Goal: Information Seeking & Learning: Learn about a topic

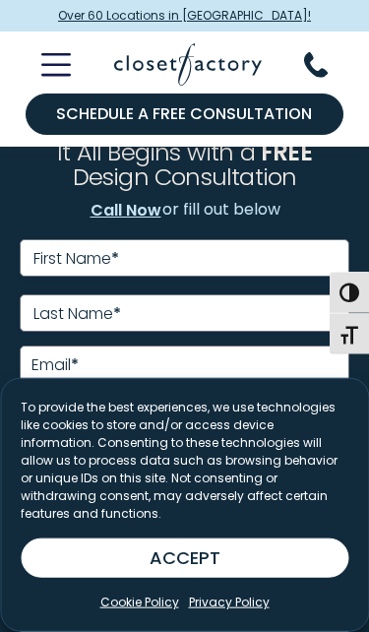
scroll to position [302, 0]
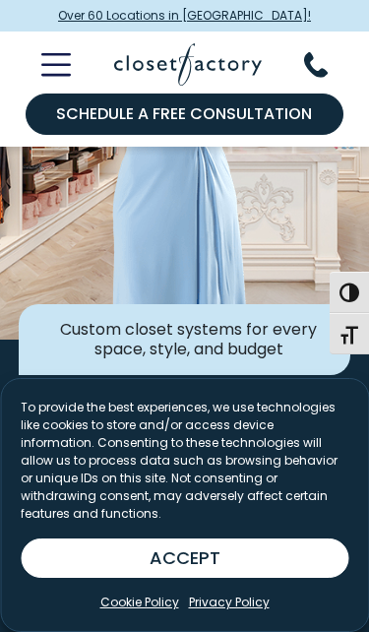
click at [65, 71] on icon "Toggle Mobile Menu" at bounding box center [56, 64] width 30 height 23
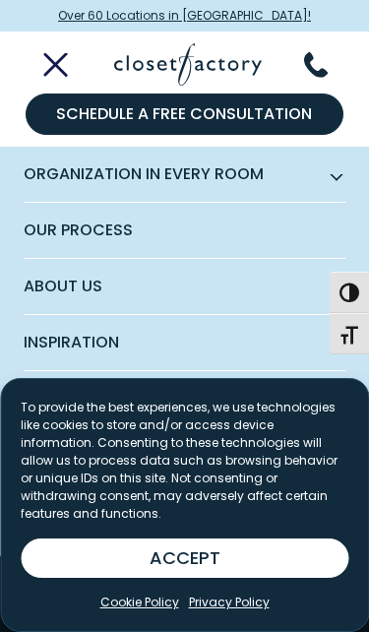
click at [328, 180] on span "Organization in Every Room" at bounding box center [185, 175] width 322 height 56
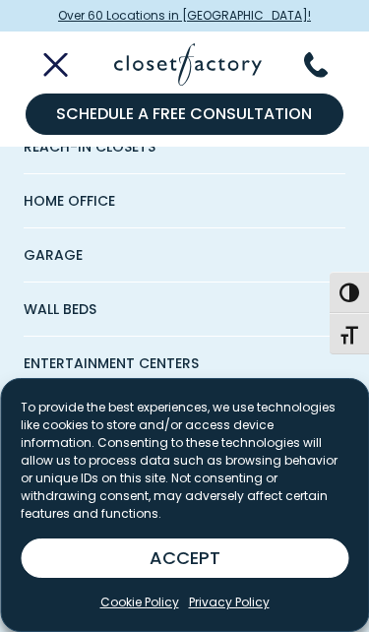
scroll to position [203, 0]
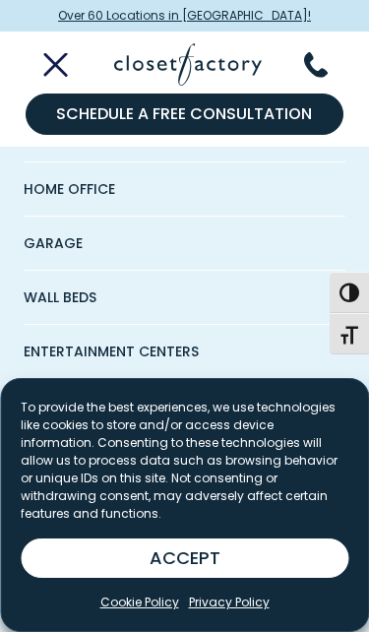
click at [146, 355] on span "Entertainment Centers" at bounding box center [111, 351] width 175 height 53
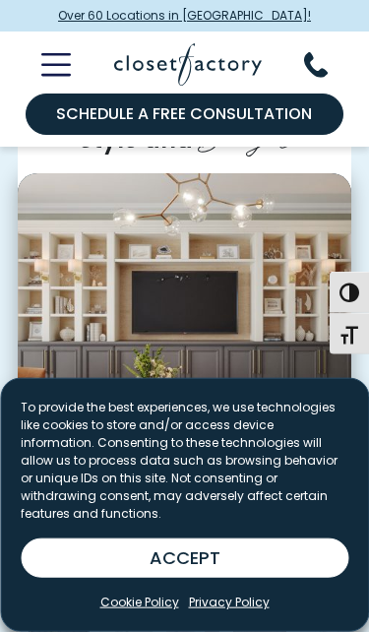
scroll to position [537, 0]
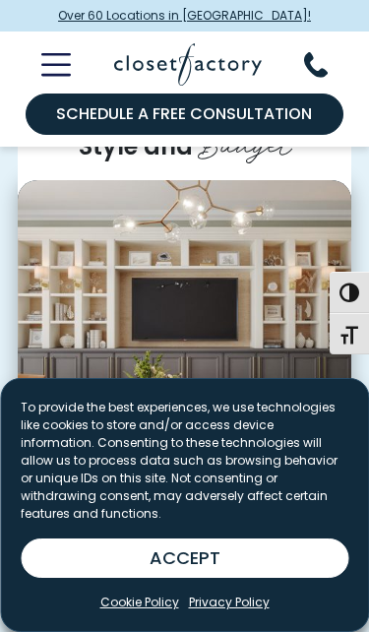
click at [259, 577] on button "ACCEPT" at bounding box center [185, 557] width 328 height 39
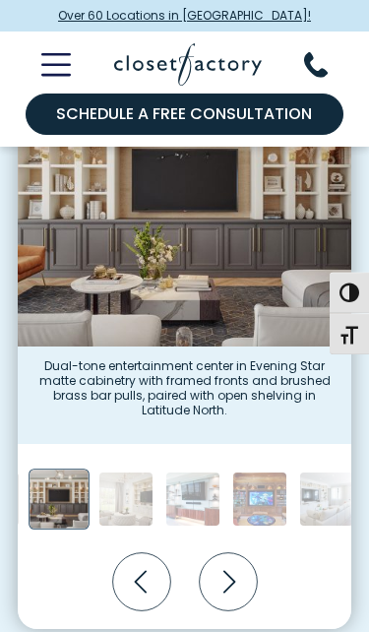
click at [238, 597] on icon "Next slide" at bounding box center [228, 581] width 58 height 58
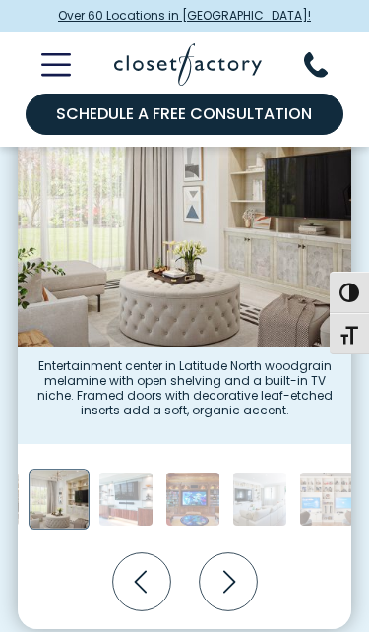
click at [231, 591] on icon "Next slide" at bounding box center [228, 581] width 58 height 58
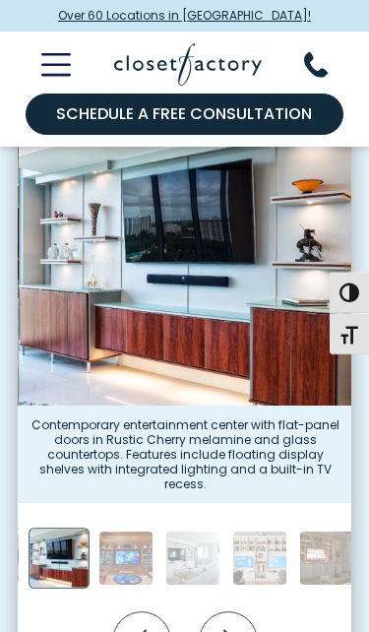
click at [234, 631] on icon "Next slide" at bounding box center [228, 640] width 58 height 58
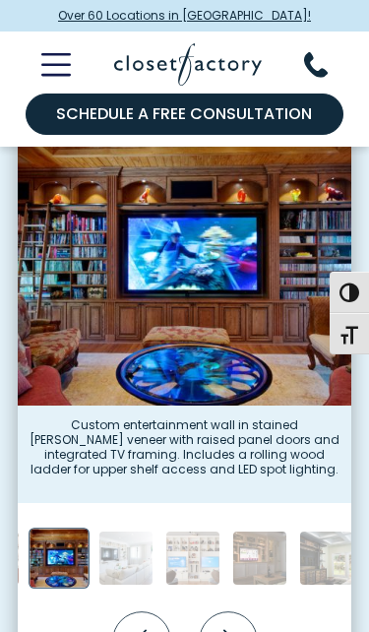
click at [237, 631] on icon "Next slide" at bounding box center [228, 640] width 58 height 58
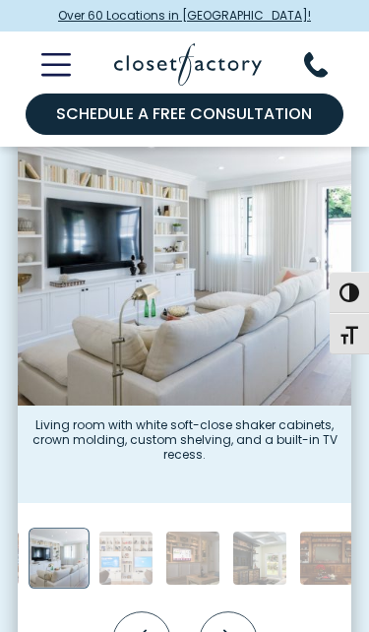
click at [237, 631] on icon "Next slide" at bounding box center [228, 640] width 58 height 58
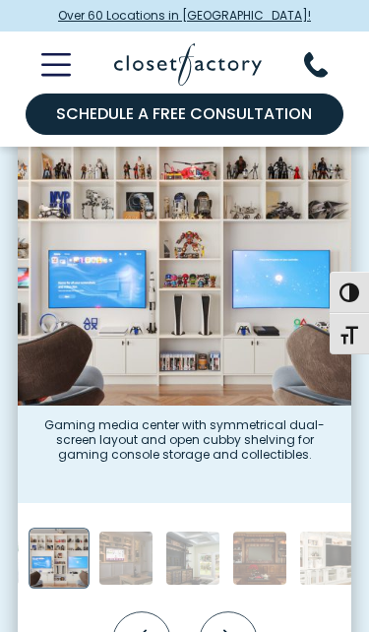
click at [231, 631] on icon "Next slide" at bounding box center [228, 640] width 58 height 58
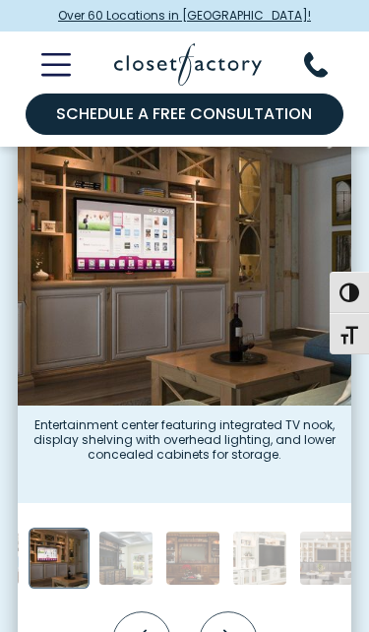
click at [229, 631] on icon "Next slide" at bounding box center [228, 640] width 58 height 58
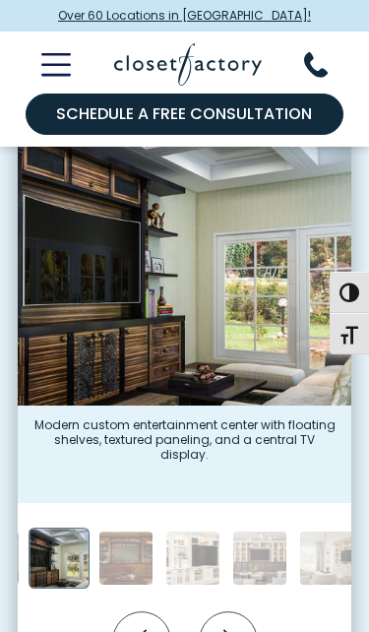
click at [231, 631] on icon "Next slide" at bounding box center [228, 640] width 58 height 58
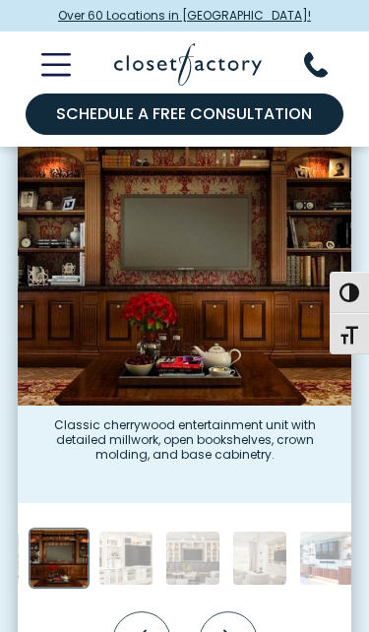
click at [237, 631] on icon "Next slide" at bounding box center [228, 640] width 58 height 58
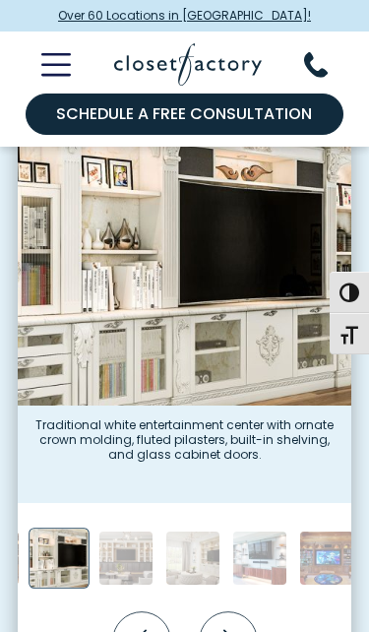
click at [224, 631] on icon "Next slide" at bounding box center [228, 640] width 12 height 23
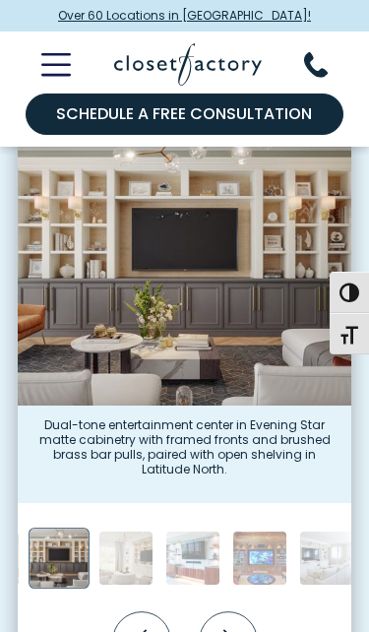
click at [229, 631] on icon "Next slide" at bounding box center [228, 640] width 58 height 58
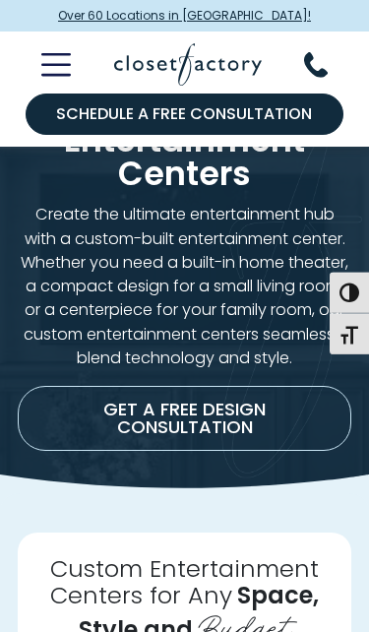
scroll to position [53, 0]
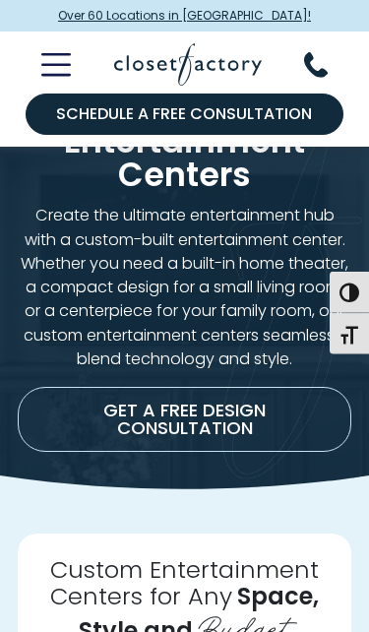
click at [55, 61] on icon "Toggle Mobile Menu" at bounding box center [56, 64] width 30 height 23
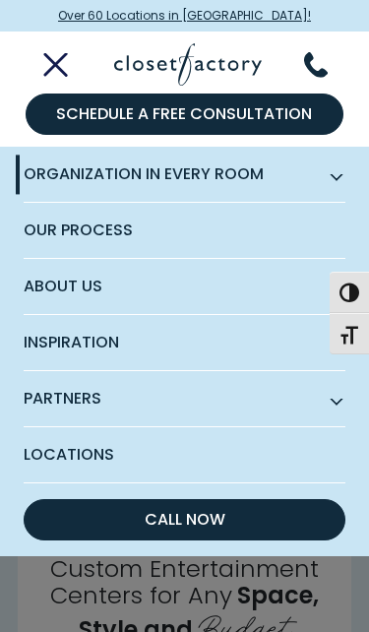
click at [309, 189] on span "Organization in Every Room" at bounding box center [185, 175] width 322 height 56
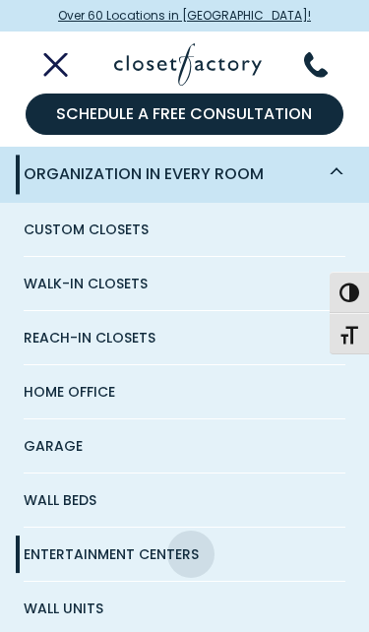
click at [177, 336] on link "Reach-In Closets" at bounding box center [185, 338] width 322 height 54
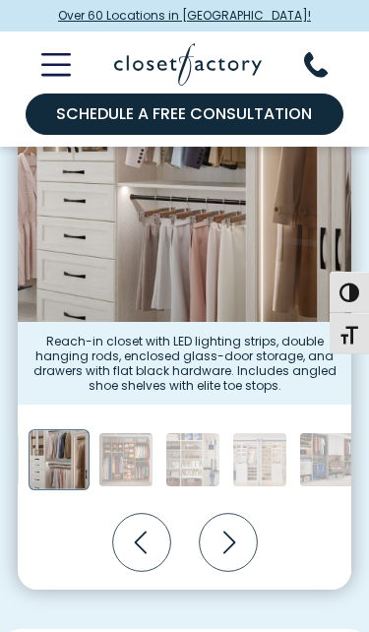
scroll to position [636, 0]
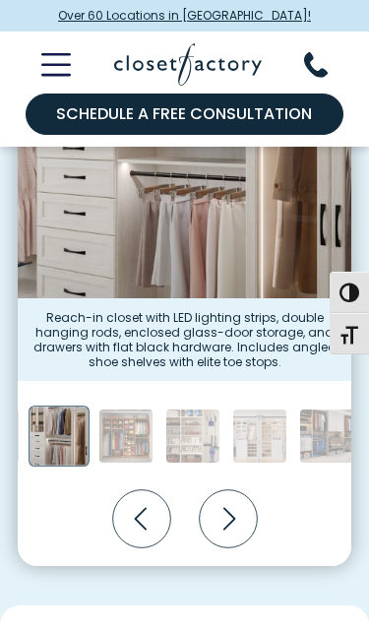
click at [218, 514] on icon "Next slide" at bounding box center [228, 518] width 58 height 58
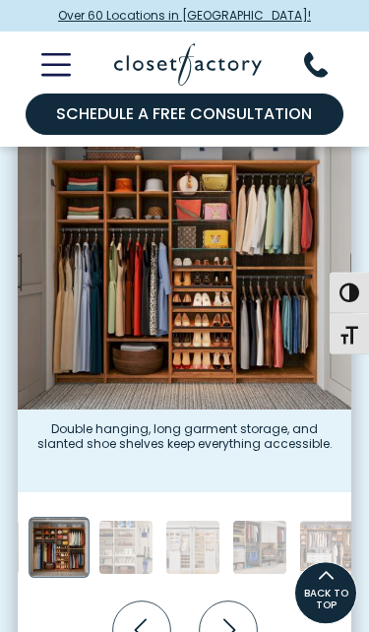
scroll to position [525, 0]
click at [229, 631] on icon "Next slide" at bounding box center [228, 629] width 58 height 58
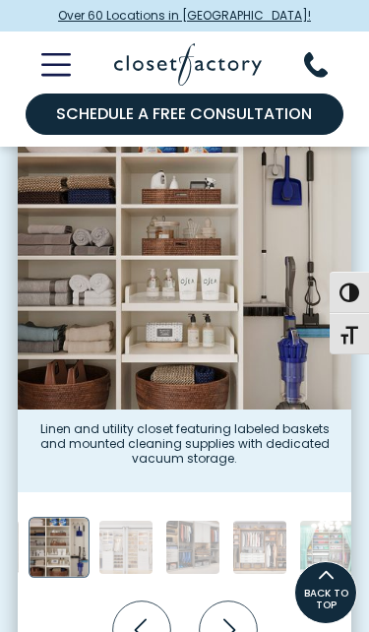
click at [232, 619] on icon "Next slide" at bounding box center [228, 629] width 58 height 58
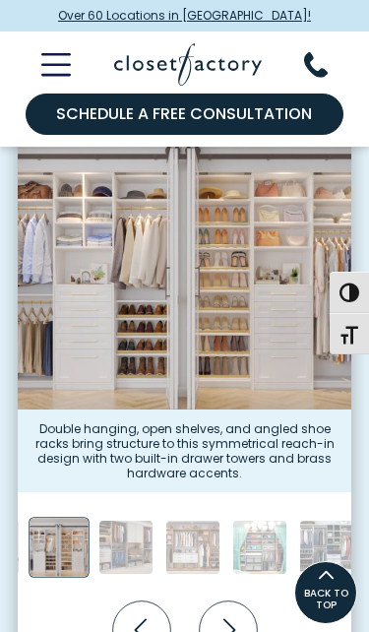
click at [227, 610] on icon "Next slide" at bounding box center [228, 629] width 58 height 58
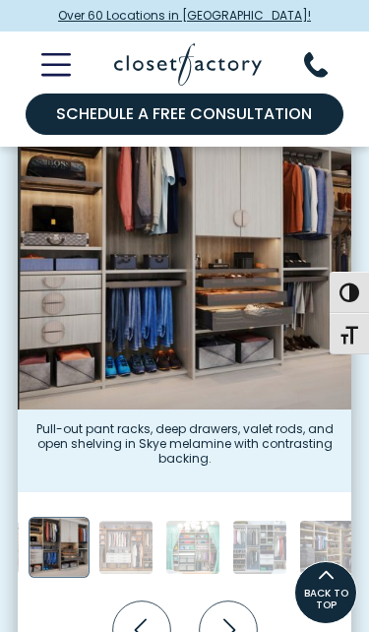
click at [234, 611] on icon "Next slide" at bounding box center [228, 629] width 58 height 58
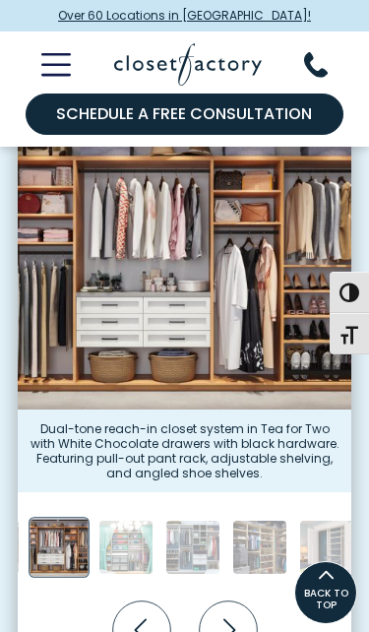
click at [234, 617] on icon "Next slide" at bounding box center [228, 629] width 58 height 58
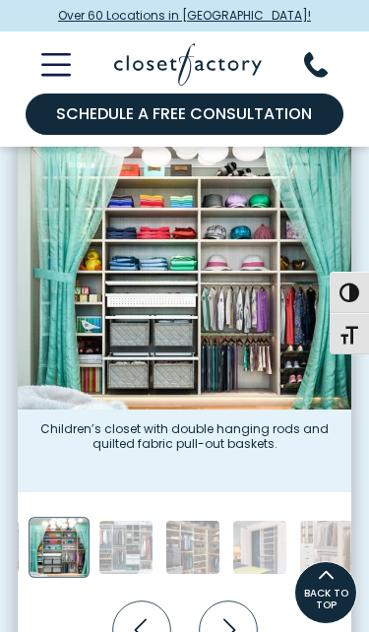
click at [229, 621] on icon "Next slide" at bounding box center [228, 629] width 58 height 58
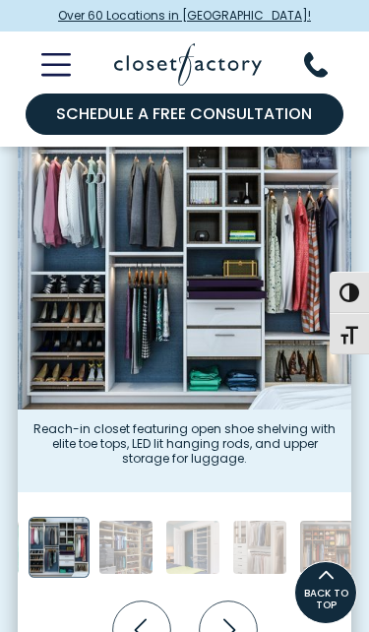
click at [236, 621] on icon "Next slide" at bounding box center [228, 629] width 58 height 58
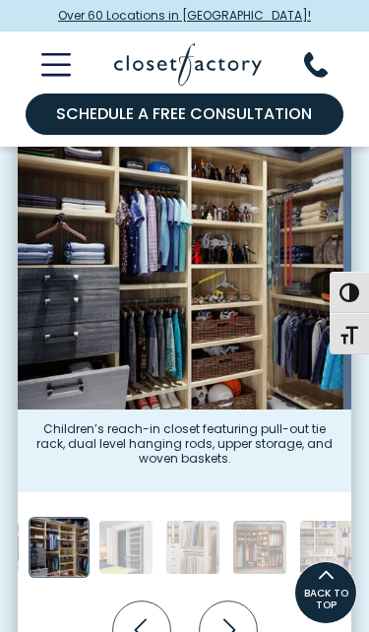
click at [234, 616] on icon "Next slide" at bounding box center [228, 629] width 58 height 58
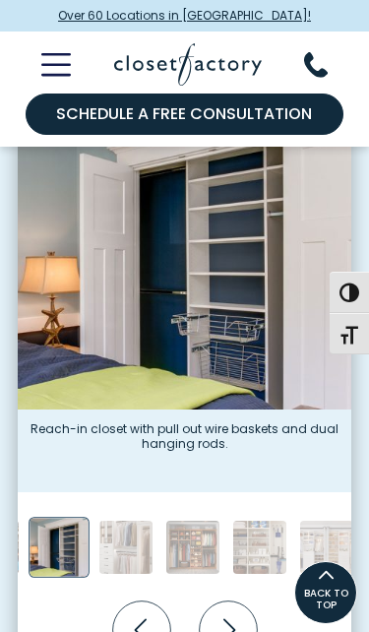
click at [227, 626] on icon "Next slide" at bounding box center [228, 629] width 58 height 58
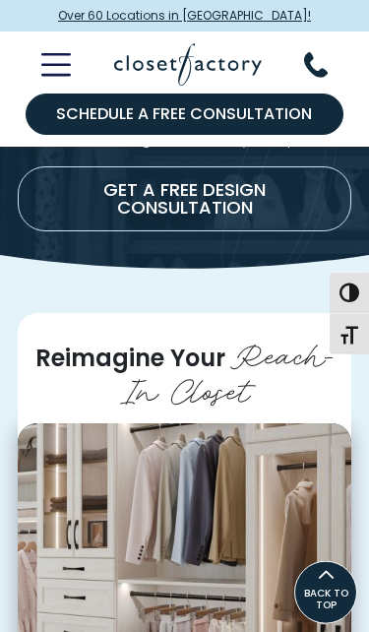
scroll to position [214, 0]
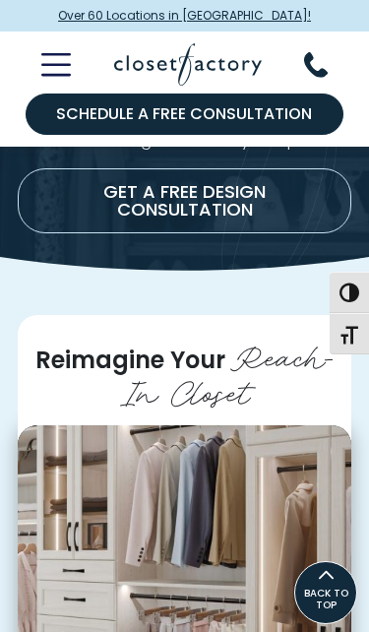
click at [61, 55] on line "Toggle Mobile Menu" at bounding box center [55, 55] width 27 height 0
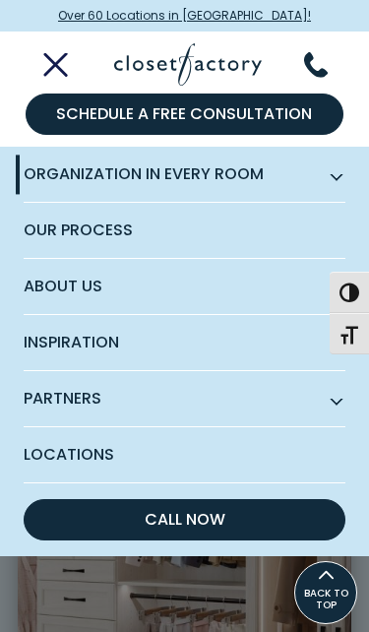
click at [327, 168] on span "Organization in Every Room" at bounding box center [185, 175] width 322 height 56
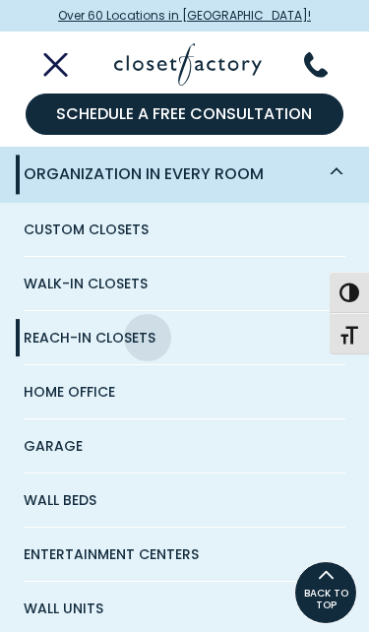
click at [162, 403] on link "Home Office" at bounding box center [185, 392] width 322 height 54
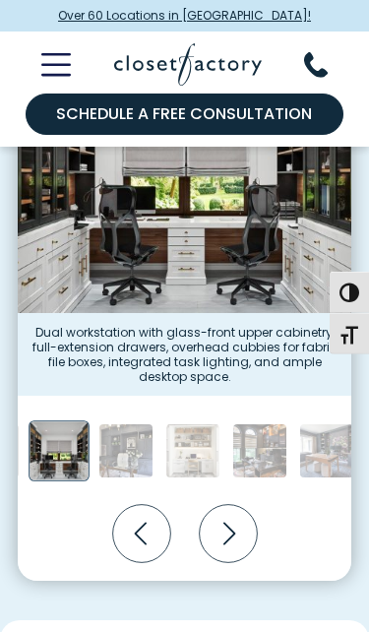
click at [215, 562] on icon "Next slide" at bounding box center [228, 533] width 58 height 58
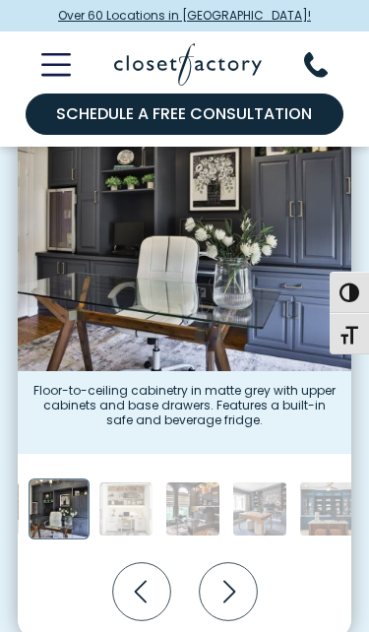
scroll to position [581, 0]
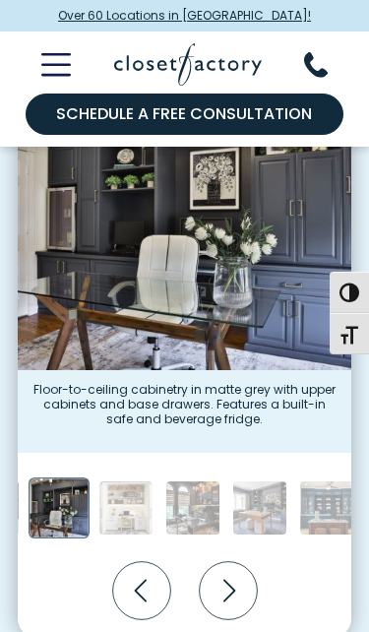
click at [226, 600] on icon "Next slide" at bounding box center [228, 590] width 58 height 58
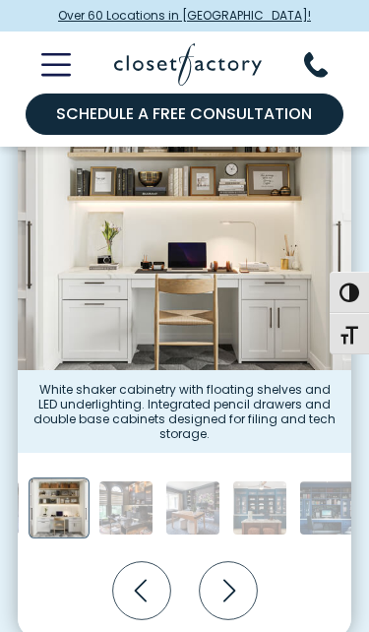
click at [230, 614] on icon "Next slide" at bounding box center [228, 590] width 58 height 58
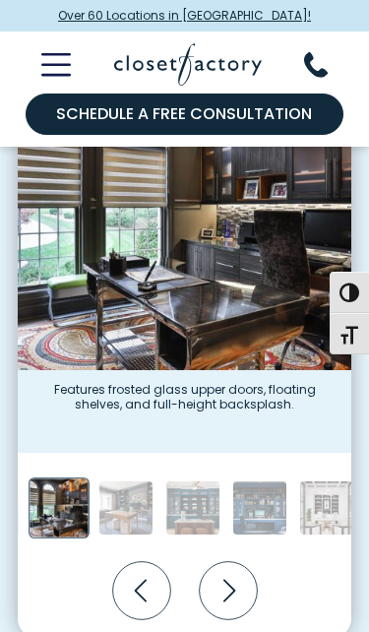
click at [236, 619] on icon "Next slide" at bounding box center [228, 590] width 58 height 58
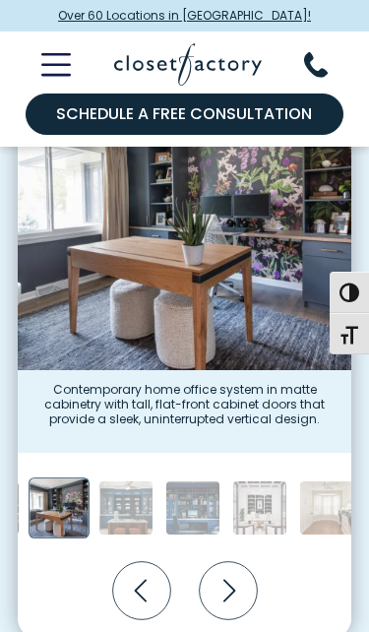
click at [232, 611] on icon "Next slide" at bounding box center [228, 590] width 58 height 58
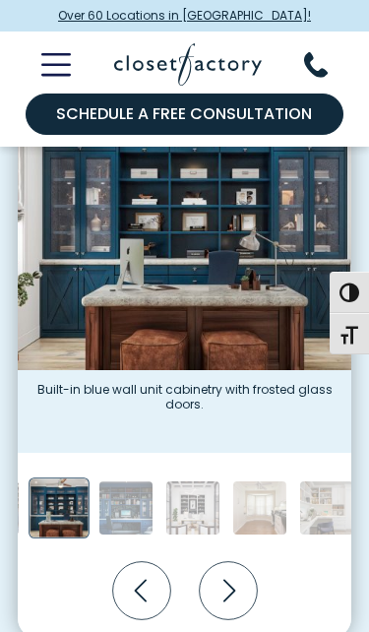
click at [232, 601] on icon "Next slide" at bounding box center [228, 589] width 12 height 23
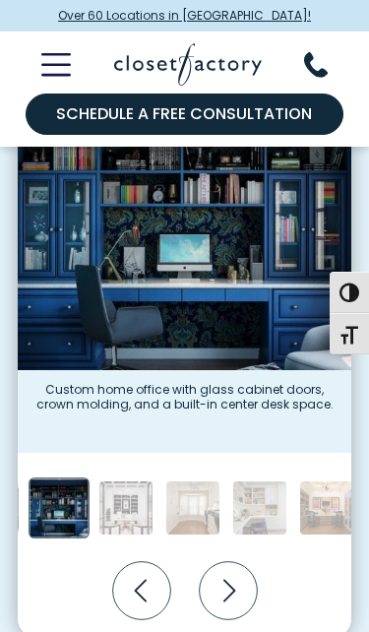
click at [232, 619] on icon "Next slide" at bounding box center [228, 590] width 58 height 58
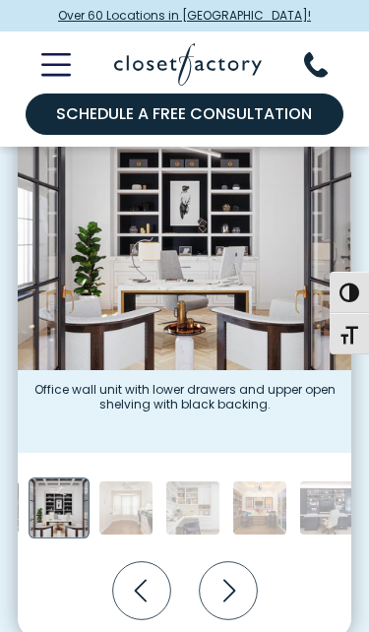
click at [233, 601] on icon "Next slide" at bounding box center [228, 589] width 12 height 23
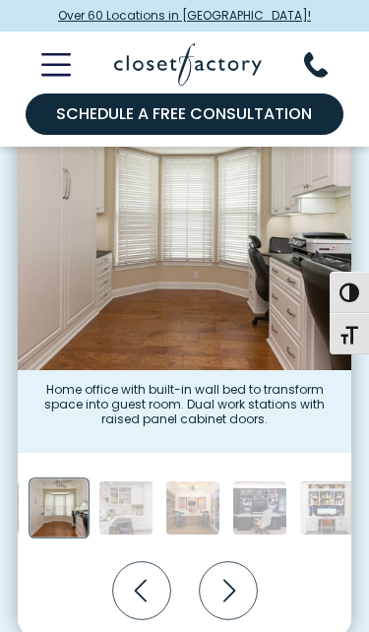
click at [229, 612] on icon "Next slide" at bounding box center [228, 590] width 58 height 58
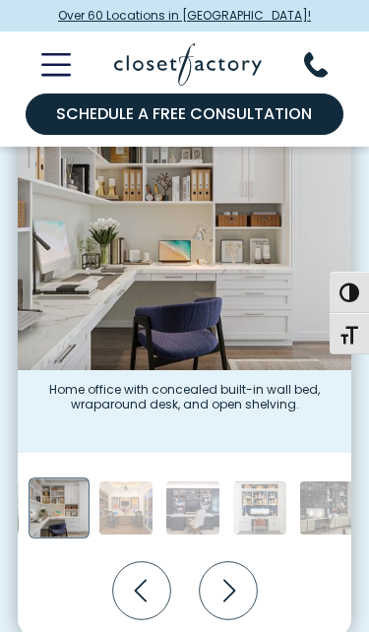
click at [232, 601] on icon "Next slide" at bounding box center [228, 589] width 12 height 23
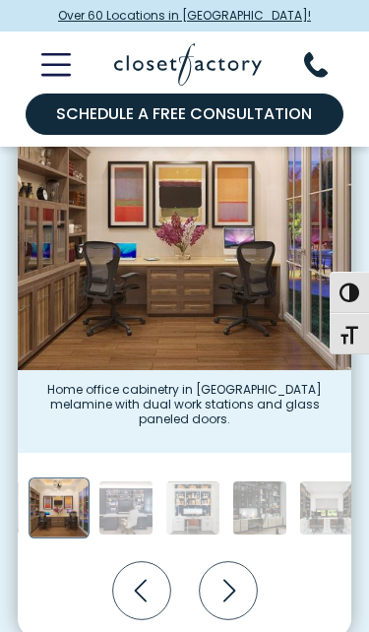
click at [235, 619] on icon "Next slide" at bounding box center [228, 590] width 58 height 58
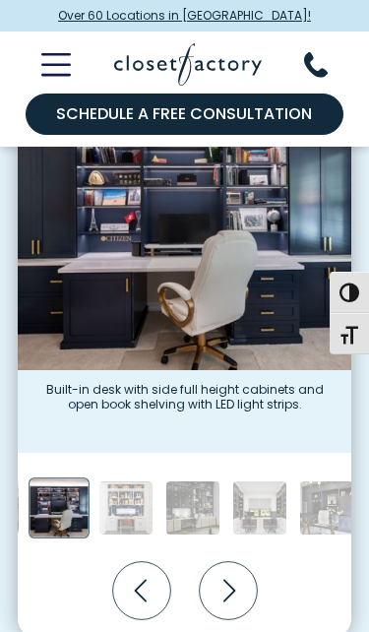
click at [230, 612] on icon "Next slide" at bounding box center [228, 590] width 58 height 58
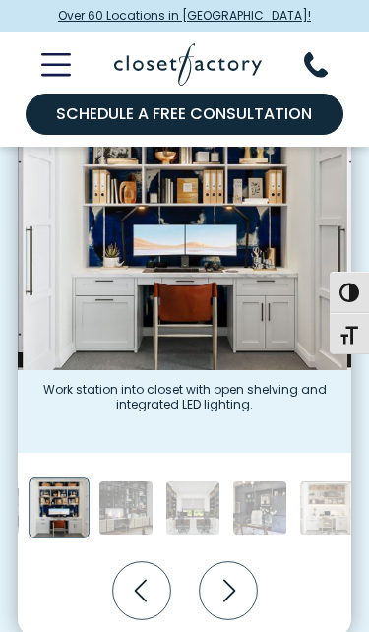
click at [233, 607] on icon "Next slide" at bounding box center [228, 590] width 58 height 58
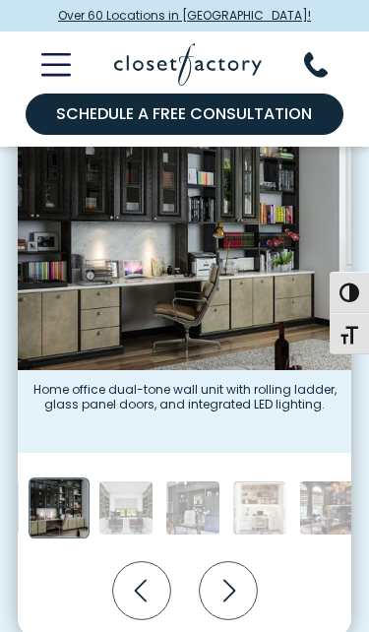
click at [230, 601] on icon "Next slide" at bounding box center [228, 589] width 12 height 23
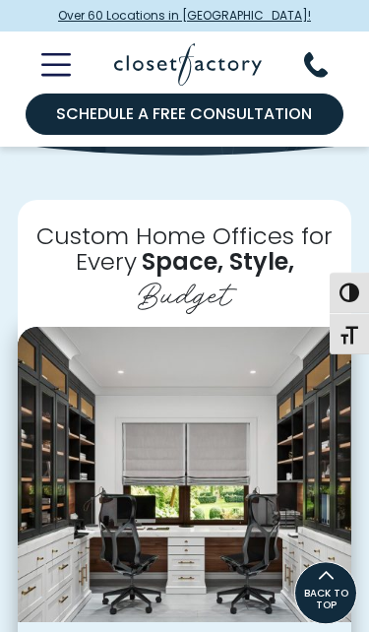
scroll to position [311, 0]
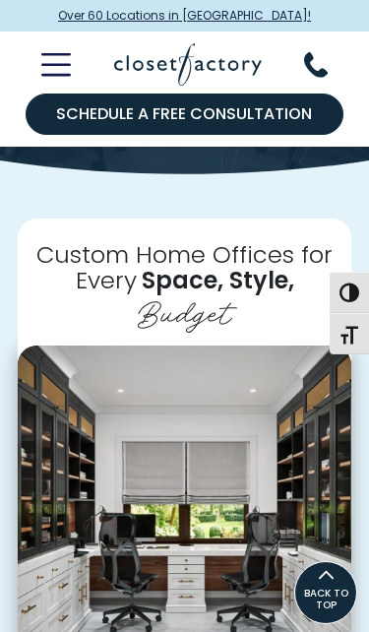
click at [66, 73] on icon "Toggle Mobile Menu" at bounding box center [56, 64] width 30 height 23
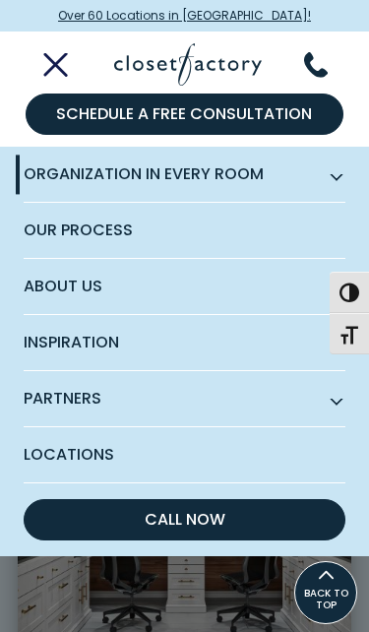
click at [319, 176] on span "Organization in Every Room" at bounding box center [185, 175] width 322 height 56
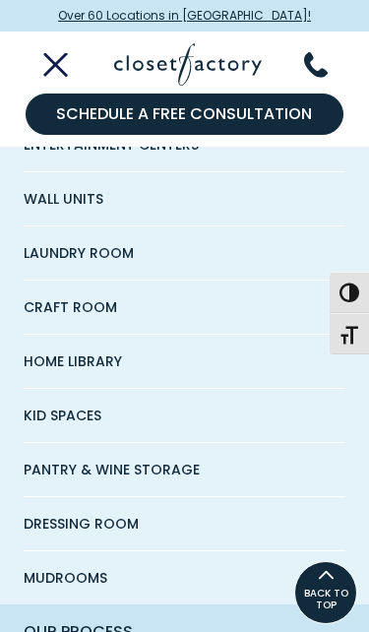
scroll to position [411, 0]
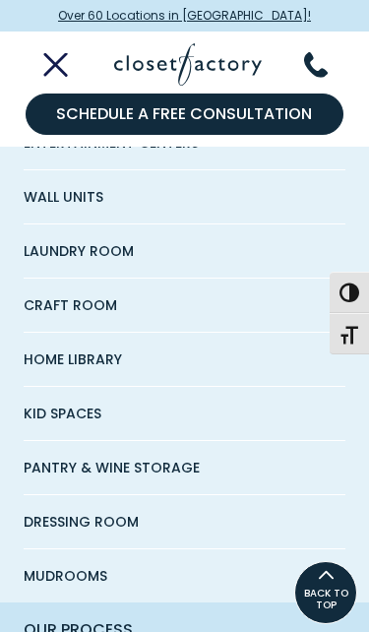
click at [119, 311] on link "Craft Room" at bounding box center [185, 305] width 322 height 54
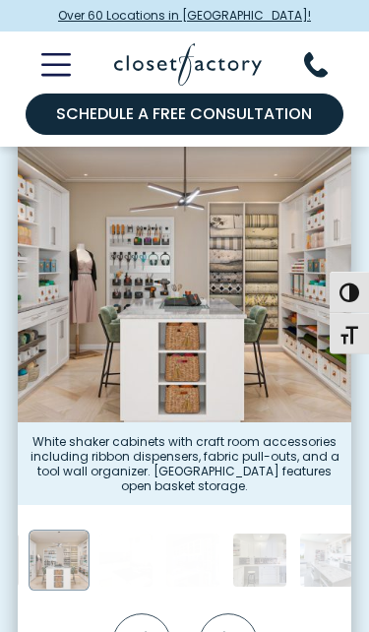
scroll to position [533, 0]
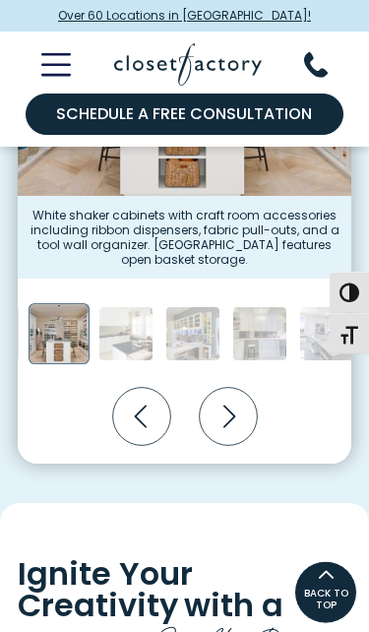
click at [227, 415] on icon "Next slide" at bounding box center [228, 417] width 58 height 58
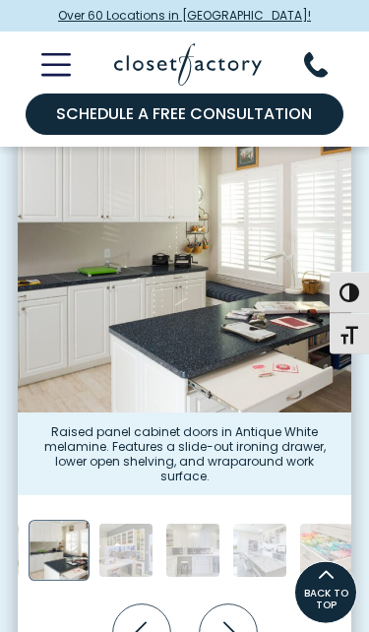
scroll to position [542, 0]
click at [227, 618] on icon "Next slide" at bounding box center [228, 633] width 58 height 58
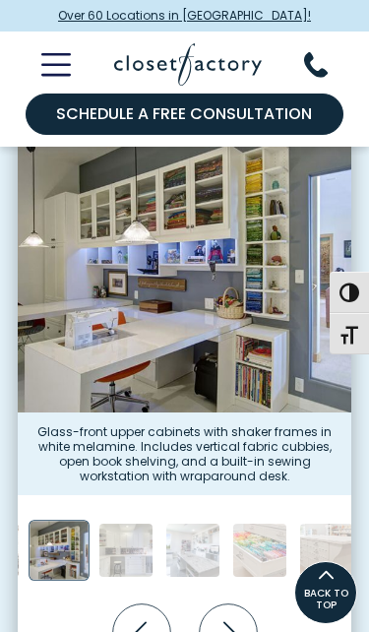
click at [232, 610] on icon "Next slide" at bounding box center [228, 633] width 58 height 58
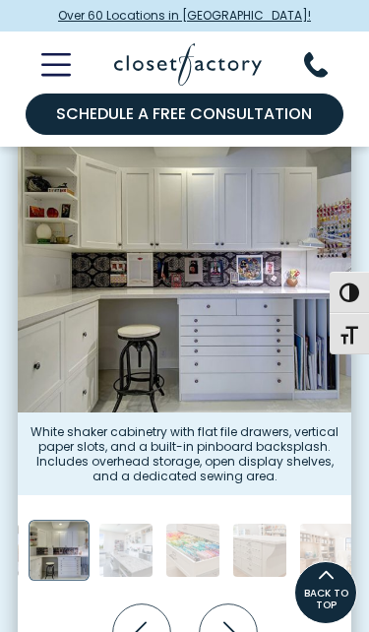
click at [237, 613] on icon "Next slide" at bounding box center [228, 633] width 58 height 58
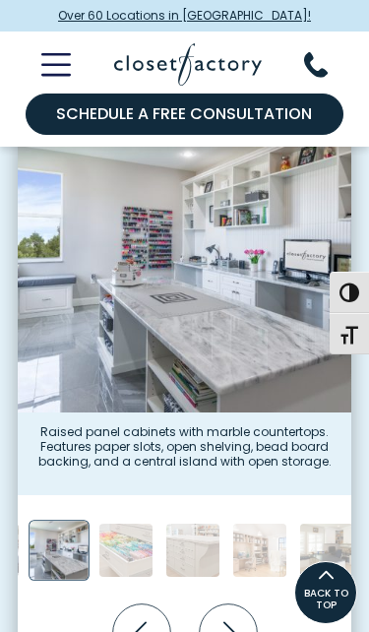
click at [230, 615] on icon "Next slide" at bounding box center [228, 633] width 58 height 58
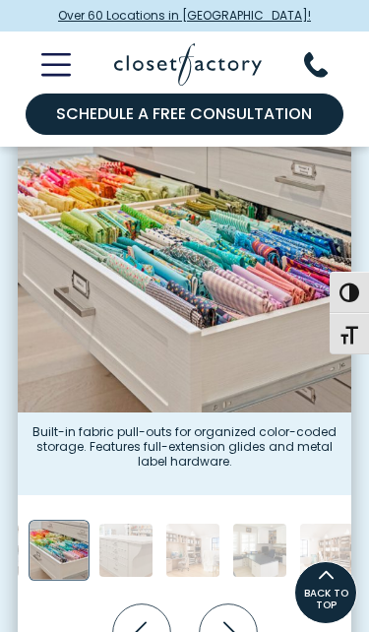
click at [228, 610] on icon "Next slide" at bounding box center [228, 633] width 58 height 58
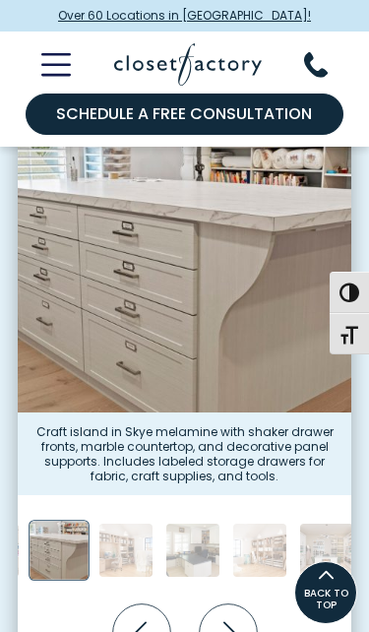
click at [224, 620] on icon "Next slide" at bounding box center [228, 633] width 58 height 58
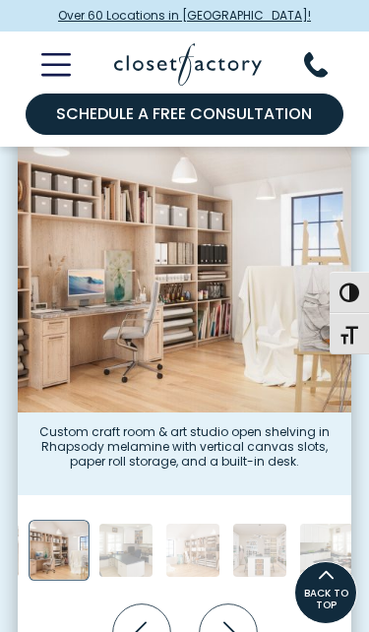
click at [236, 619] on icon "Next slide" at bounding box center [228, 633] width 58 height 58
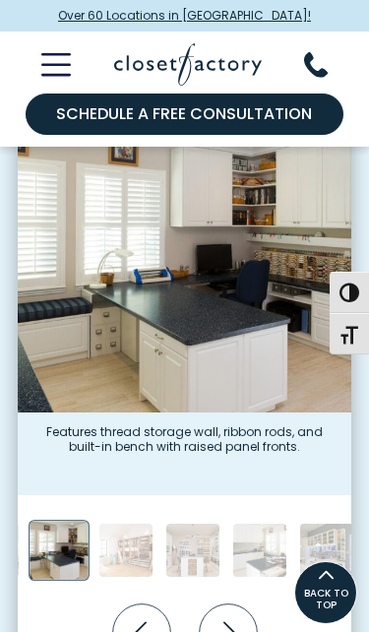
click at [236, 610] on icon "Next slide" at bounding box center [228, 633] width 58 height 58
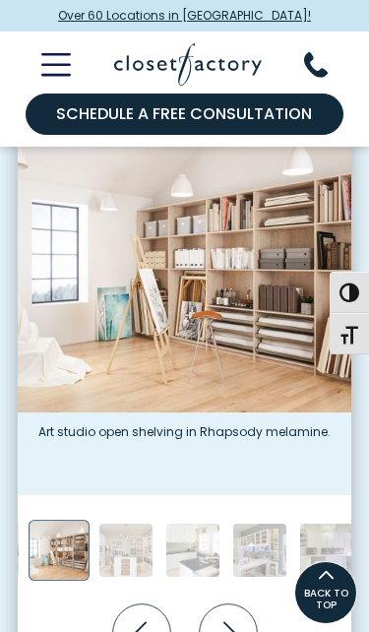
click at [231, 628] on icon "Next slide" at bounding box center [228, 633] width 58 height 58
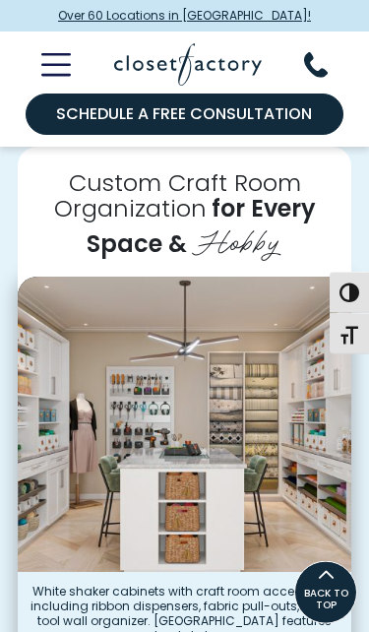
click at [68, 65] on icon "Toggle Mobile Menu" at bounding box center [55, 65] width 27 height 0
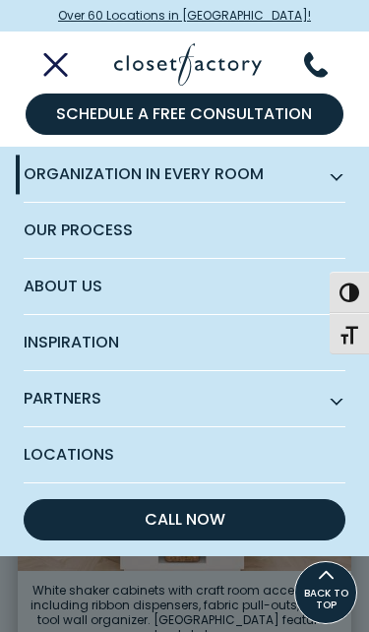
click at [332, 185] on span "Organization in Every Room" at bounding box center [185, 175] width 322 height 56
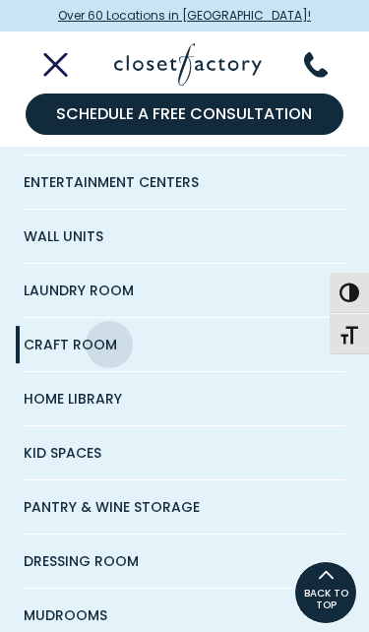
scroll to position [373, 0]
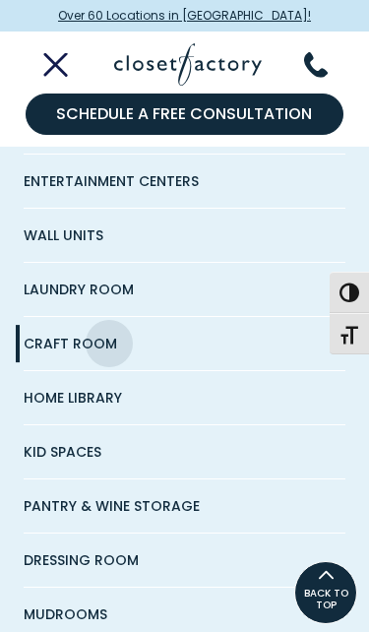
click at [194, 302] on link "Laundry Room" at bounding box center [185, 290] width 322 height 54
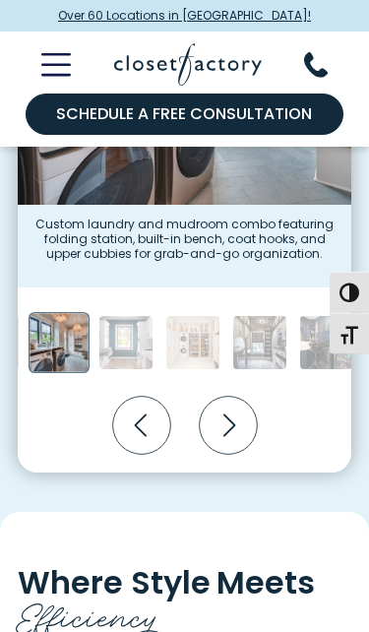
click at [239, 418] on icon "Next slide" at bounding box center [228, 424] width 58 height 58
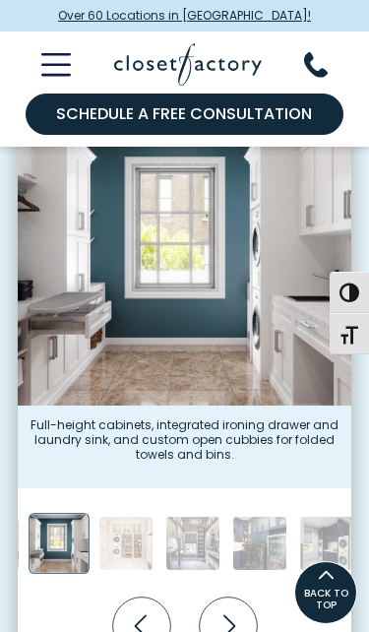
scroll to position [545, 0]
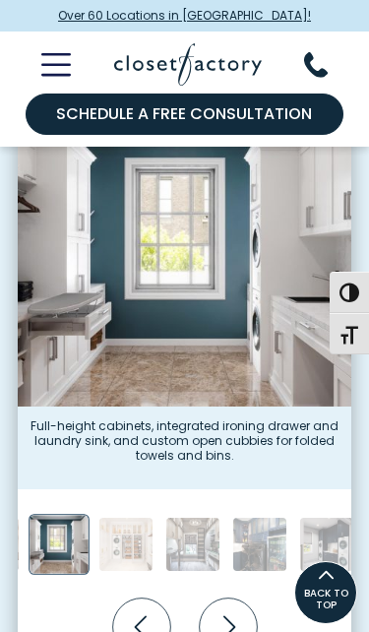
click at [224, 616] on icon "Next slide" at bounding box center [228, 626] width 58 height 58
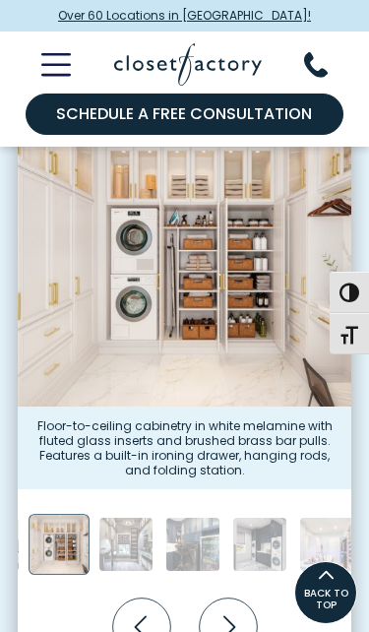
click at [230, 619] on icon "Next slide" at bounding box center [228, 626] width 58 height 58
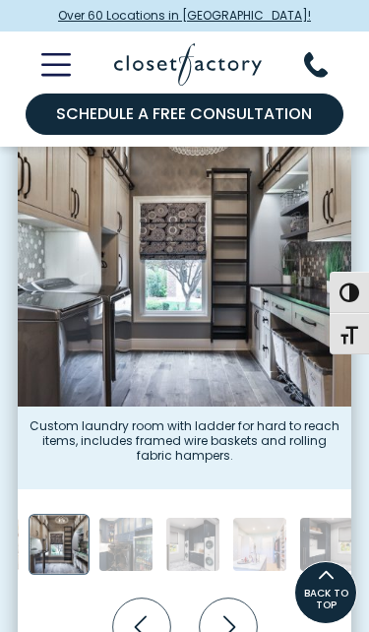
click at [229, 609] on icon "Next slide" at bounding box center [228, 626] width 58 height 58
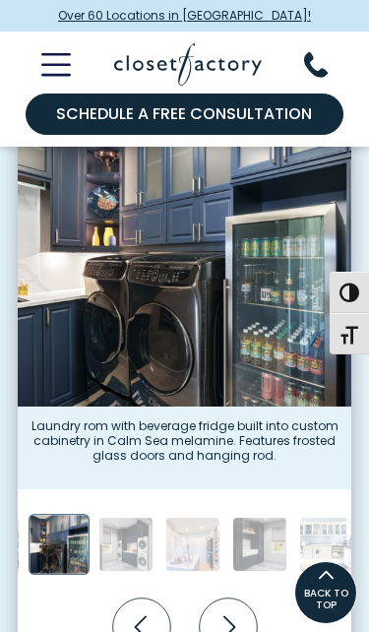
click at [233, 624] on icon "Next slide" at bounding box center [228, 626] width 12 height 23
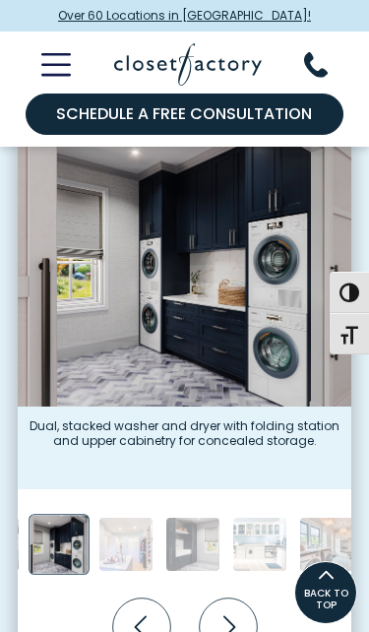
click at [227, 628] on icon "Next slide" at bounding box center [228, 626] width 58 height 58
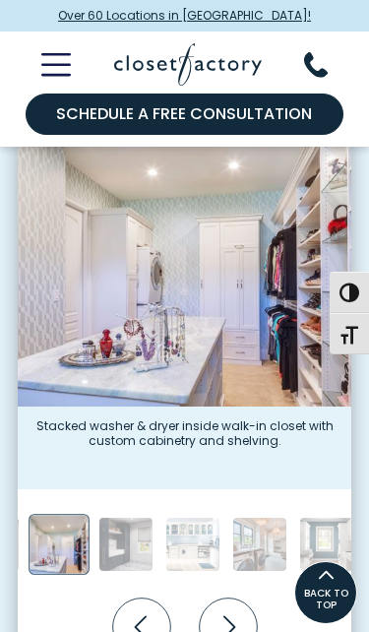
click at [241, 624] on icon "Next slide" at bounding box center [228, 626] width 58 height 58
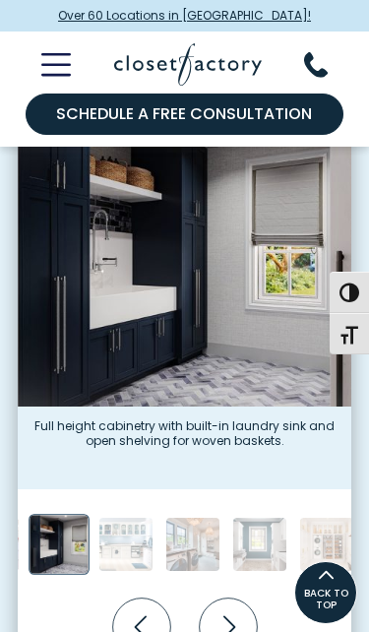
click at [231, 618] on icon "Next slide" at bounding box center [228, 626] width 58 height 58
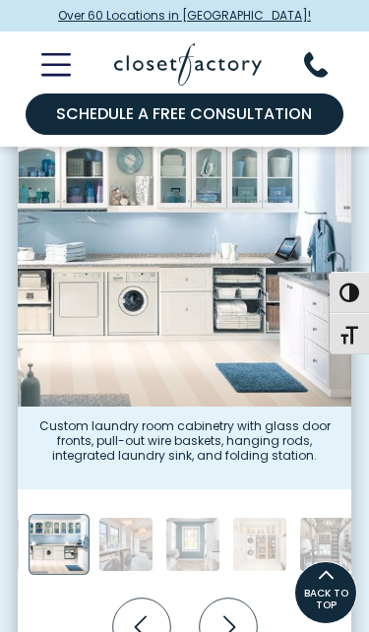
click at [226, 621] on icon "Next slide" at bounding box center [228, 626] width 58 height 58
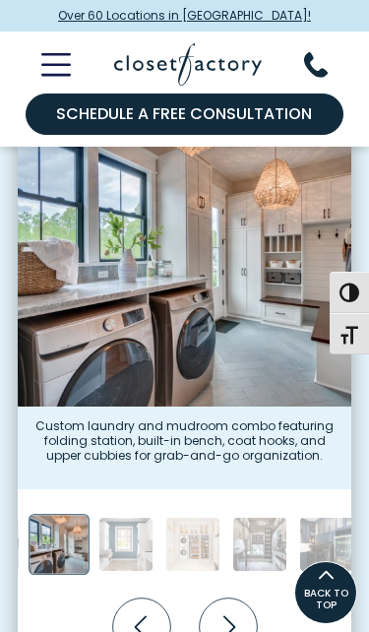
click at [234, 626] on icon "Next slide" at bounding box center [228, 626] width 58 height 58
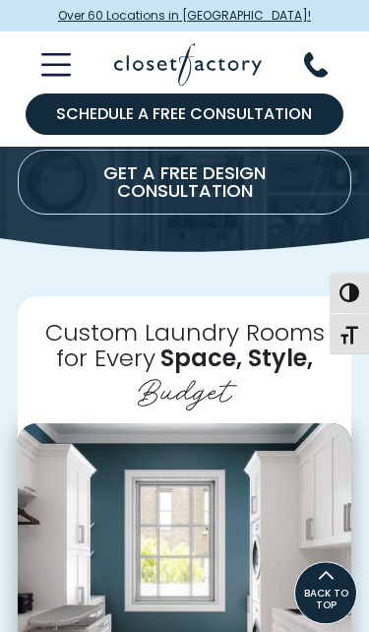
click at [69, 65] on icon "Toggle Mobile Menu" at bounding box center [55, 65] width 27 height 0
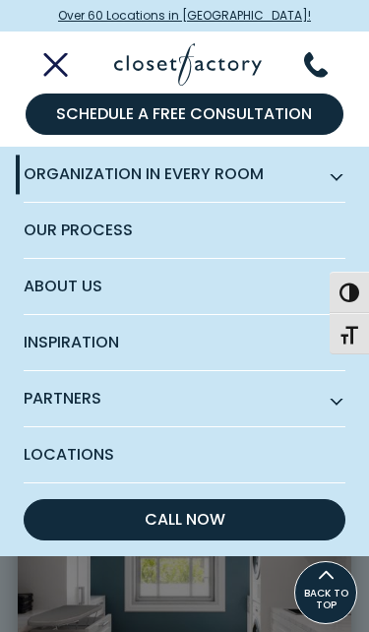
click at [326, 176] on span "Organization in Every Room" at bounding box center [185, 175] width 322 height 56
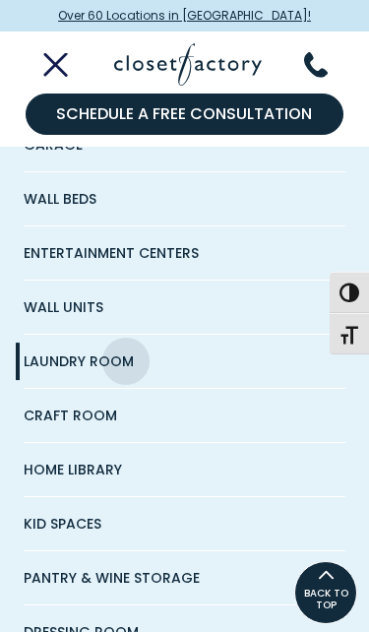
scroll to position [303, 0]
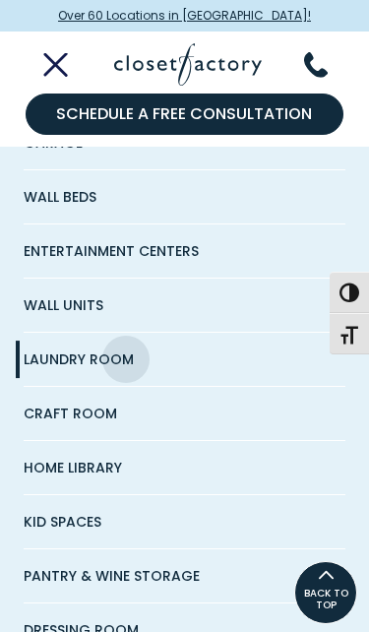
click at [137, 472] on link "Home Library" at bounding box center [185, 468] width 322 height 54
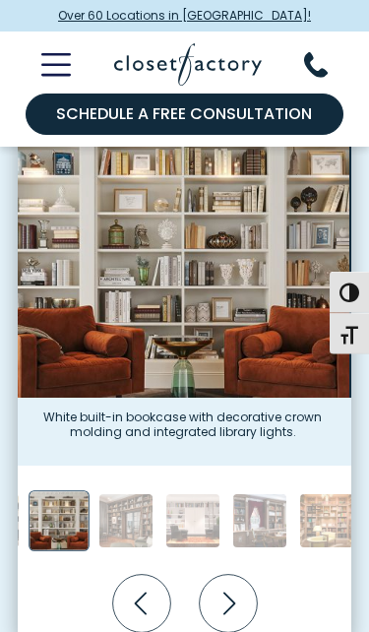
scroll to position [608, 0]
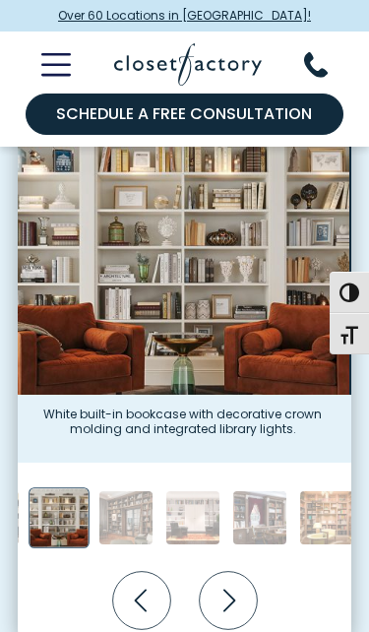
click at [220, 605] on icon "Next slide" at bounding box center [228, 600] width 58 height 58
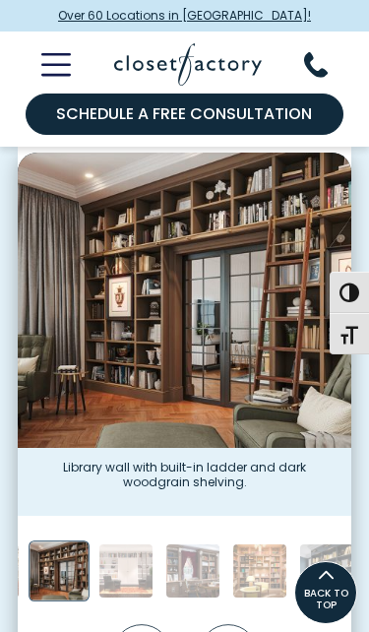
scroll to position [554, 0]
